Goal: Task Accomplishment & Management: Use online tool/utility

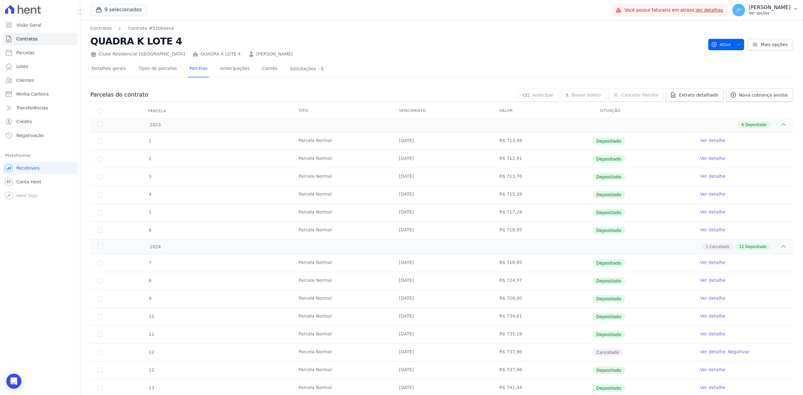
click at [785, 13] on p "Ver opções" at bounding box center [770, 13] width 42 height 5
click at [754, 55] on link "Importar remessas" at bounding box center [762, 55] width 80 height 11
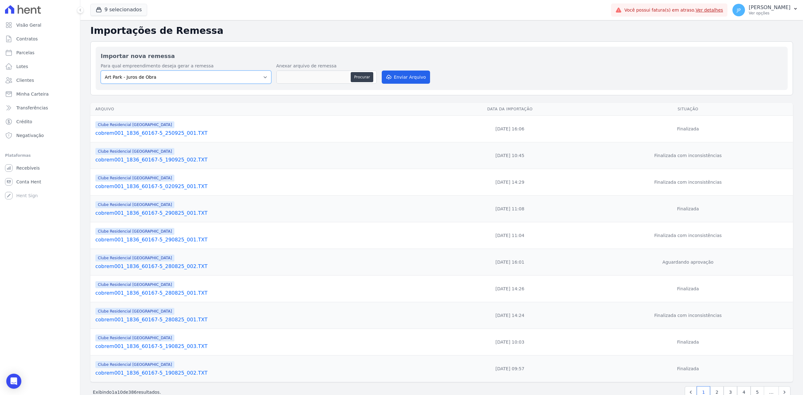
click at [261, 77] on select "Art Park - [GEOGRAPHIC_DATA] - [GEOGRAPHIC_DATA] - JPI Clube Residencial [GEOGR…" at bounding box center [186, 77] width 171 height 13
select select "9faf743c-9acd-4b6b-9881-b5fc9395b26d"
click at [101, 71] on select "Art Park - [GEOGRAPHIC_DATA] - [GEOGRAPHIC_DATA] - JPI Clube Residencial [GEOGR…" at bounding box center [186, 77] width 171 height 13
click at [355, 77] on button "Procurar" at bounding box center [362, 77] width 23 height 10
type input "REM.COB400.40155565000162.290925103154.REM"
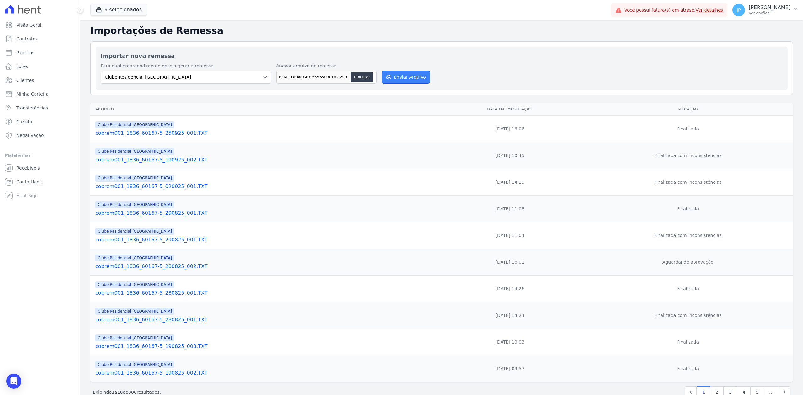
click at [408, 81] on button "Enviar Arquivo" at bounding box center [406, 77] width 48 height 13
drag, startPoint x: 260, startPoint y: 78, endPoint x: 257, endPoint y: 81, distance: 3.8
click at [260, 78] on select "Art Park - [GEOGRAPHIC_DATA] - [GEOGRAPHIC_DATA] - JPI Clube Residencial [GEOGR…" at bounding box center [186, 77] width 171 height 13
select select "9faf743c-9acd-4b6b-9881-b5fc9395b26d"
click at [101, 71] on select "Art Park - [GEOGRAPHIC_DATA] - [GEOGRAPHIC_DATA] - JPI Clube Residencial [GEOGR…" at bounding box center [186, 77] width 171 height 13
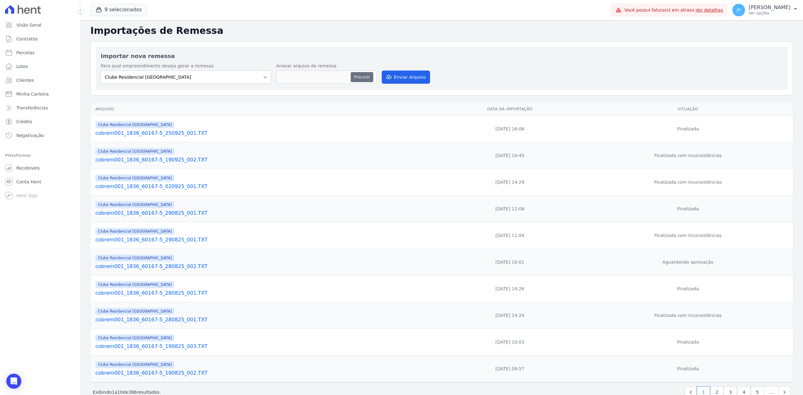
click at [368, 77] on button "Procurar" at bounding box center [362, 77] width 23 height 10
type input "cobrem001_1836_60167-5_290925_001.TXT"
click at [395, 79] on button "Enviar Arquivo" at bounding box center [406, 77] width 48 height 13
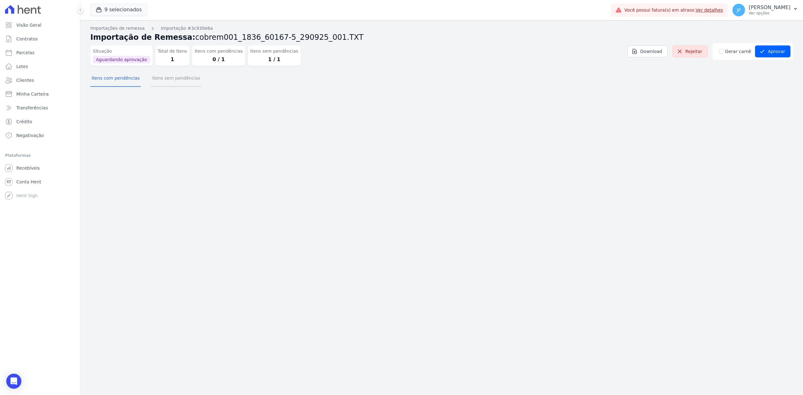
click at [167, 80] on button "Itens sem pendências" at bounding box center [176, 79] width 50 height 16
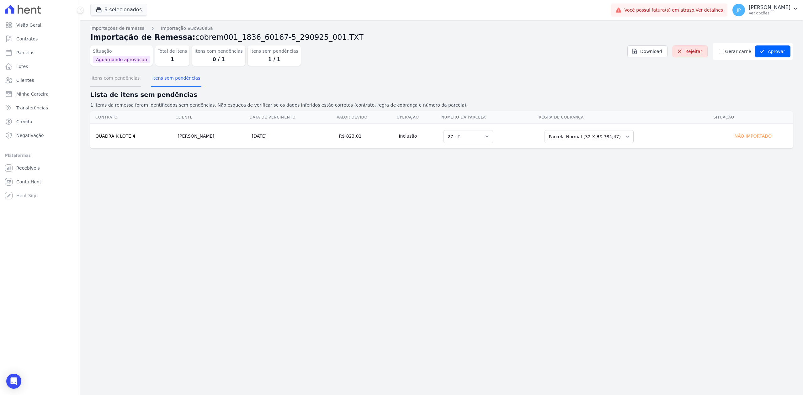
click at [117, 80] on button "Itens com pendências" at bounding box center [115, 79] width 50 height 16
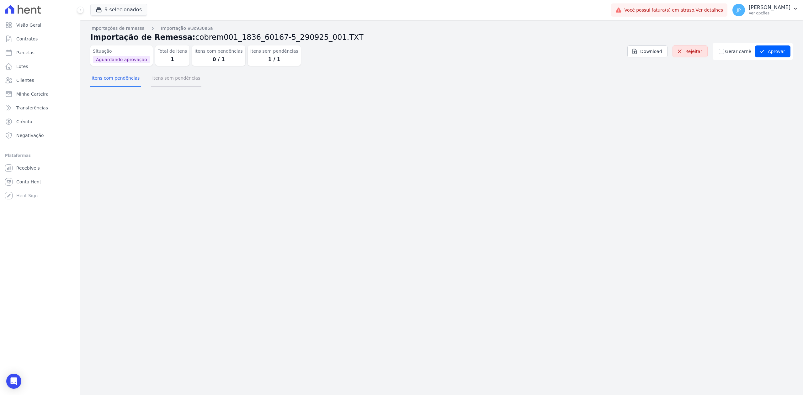
click at [169, 82] on button "Itens sem pendências" at bounding box center [176, 79] width 50 height 16
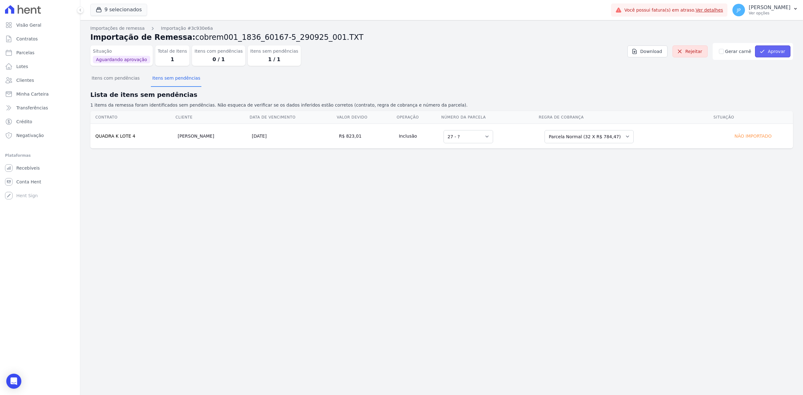
click at [784, 55] on button "Aprovar" at bounding box center [772, 51] width 35 height 12
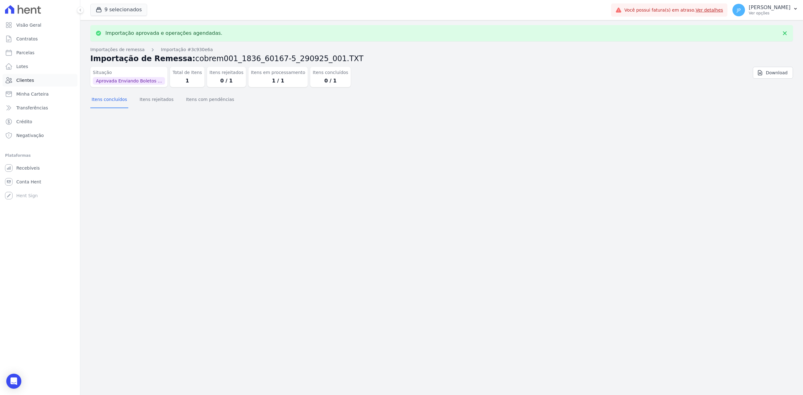
click at [33, 79] on link "Clientes" at bounding box center [40, 80] width 75 height 13
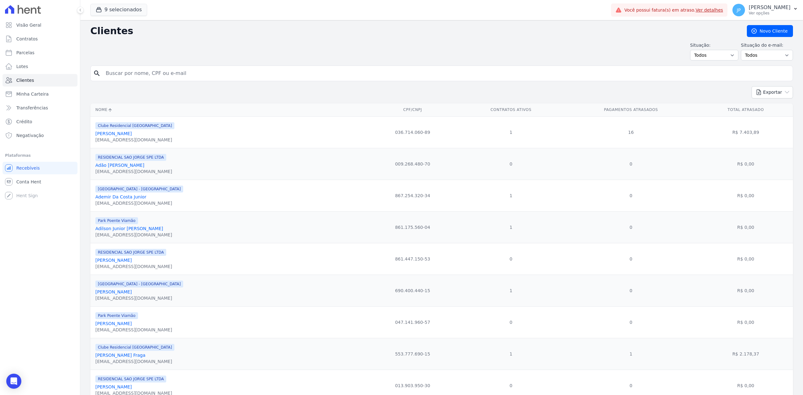
click at [151, 74] on input "search" at bounding box center [446, 73] width 688 height 13
drag, startPoint x: 182, startPoint y: 72, endPoint x: 135, endPoint y: 82, distance: 48.3
click at [135, 81] on div "search Liliana Pereira De Oliveira" at bounding box center [441, 74] width 702 height 16
type input "LILIANE PEREIRA FEITOSA"
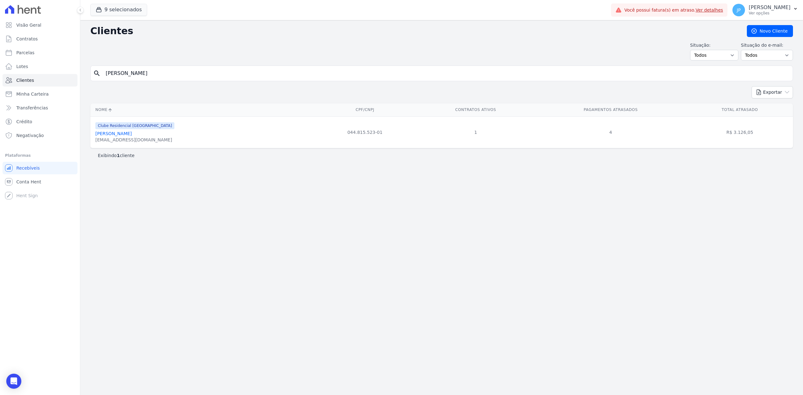
click at [124, 136] on link "[PERSON_NAME]" at bounding box center [113, 133] width 36 height 5
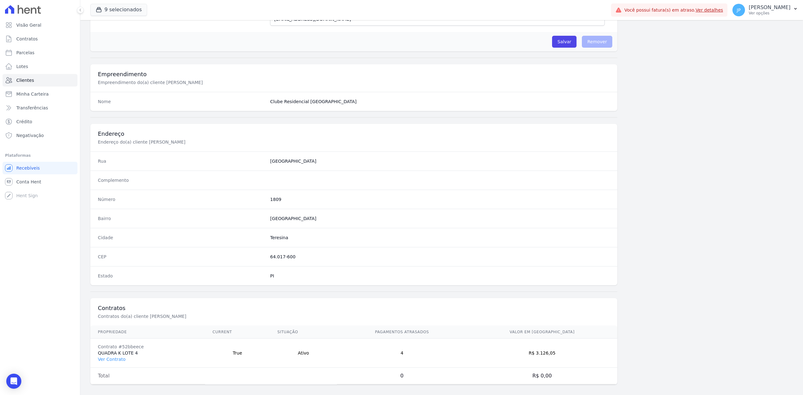
scroll to position [195, 0]
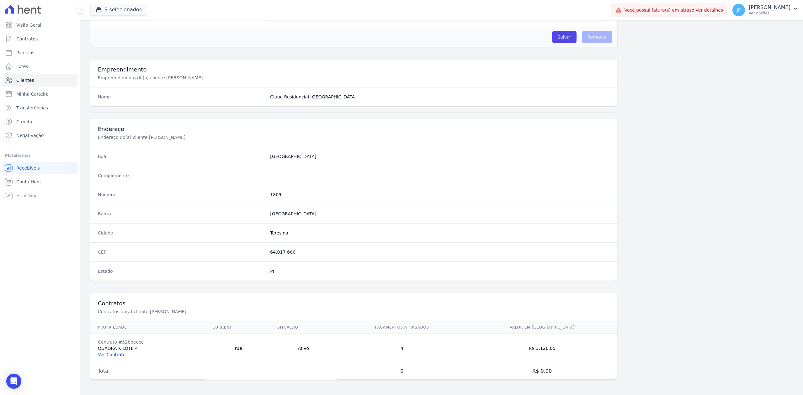
click at [115, 356] on link "Ver Contrato" at bounding box center [112, 354] width 28 height 5
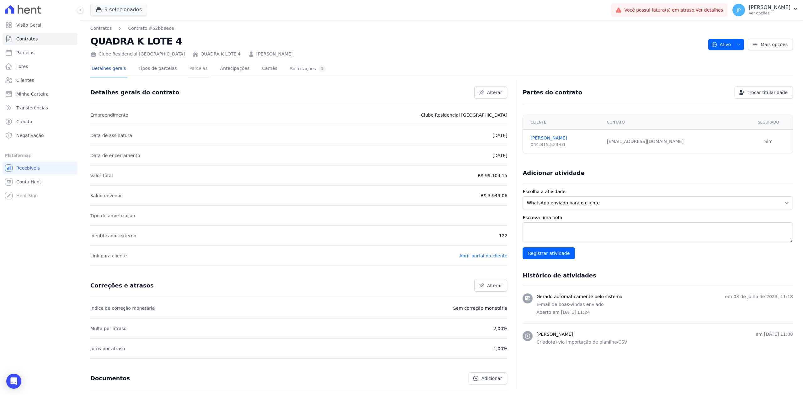
click at [194, 71] on link "Parcelas" at bounding box center [198, 69] width 21 height 17
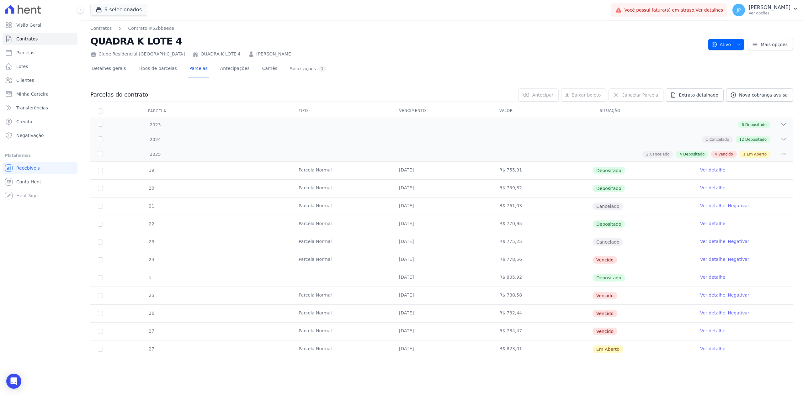
click at [535, 348] on td "R$ 823,01" at bounding box center [542, 350] width 100 height 18
click at [711, 352] on link "Ver detalhe" at bounding box center [712, 349] width 25 height 6
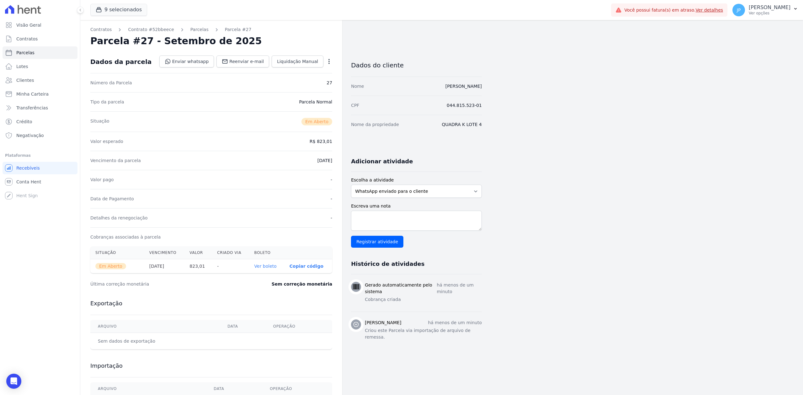
click at [263, 267] on link "Ver boleto" at bounding box center [265, 266] width 22 height 5
